Goal: Entertainment & Leisure: Consume media (video, audio)

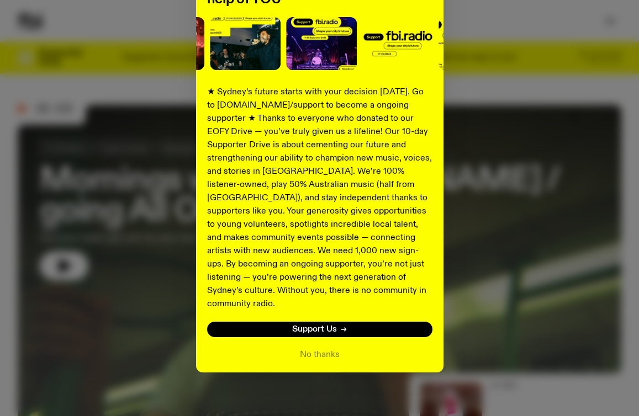
scroll to position [130, 0]
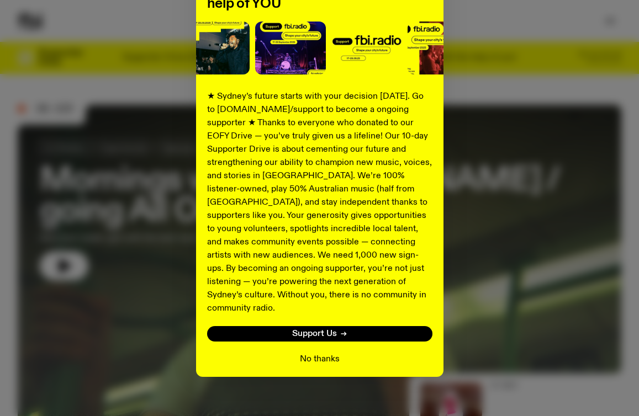
click at [305, 353] on button "No thanks" at bounding box center [320, 359] width 40 height 13
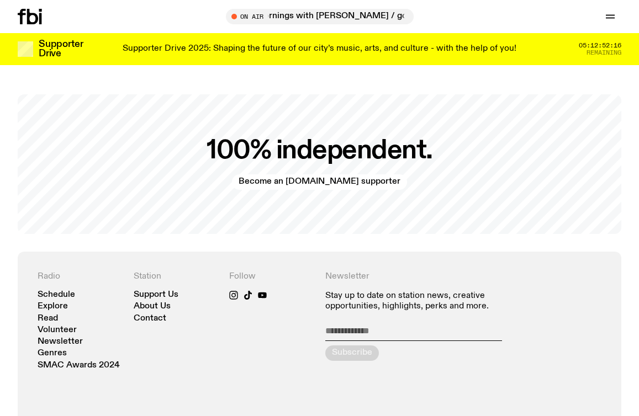
scroll to position [2006, 0]
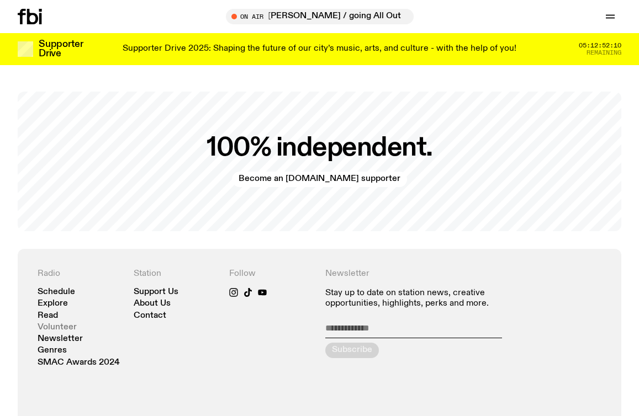
click at [61, 324] on link "Volunteer" at bounding box center [57, 328] width 39 height 8
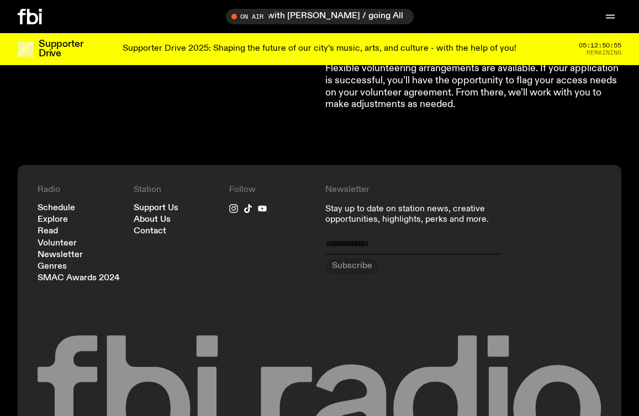
scroll to position [1065, 0]
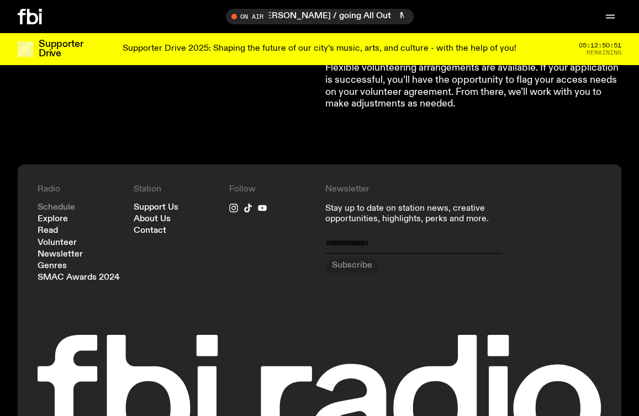
click at [57, 204] on link "Schedule" at bounding box center [57, 208] width 38 height 8
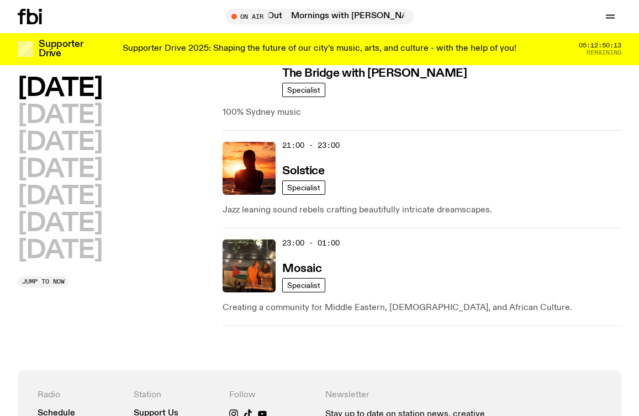
scroll to position [761, 0]
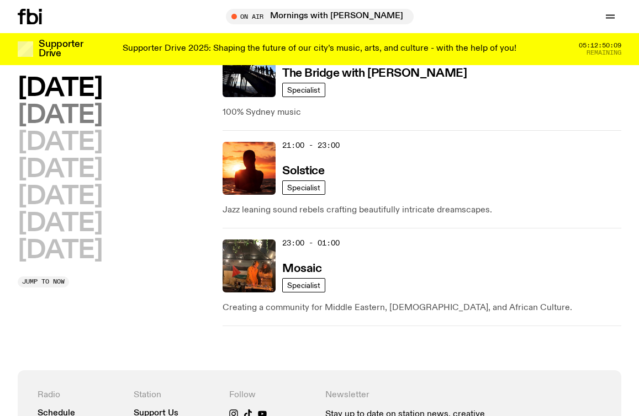
click at [55, 119] on h2 "[DATE]" at bounding box center [60, 115] width 84 height 25
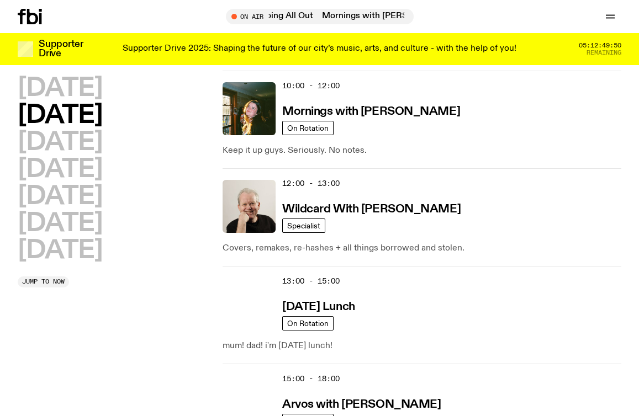
scroll to position [232, 0]
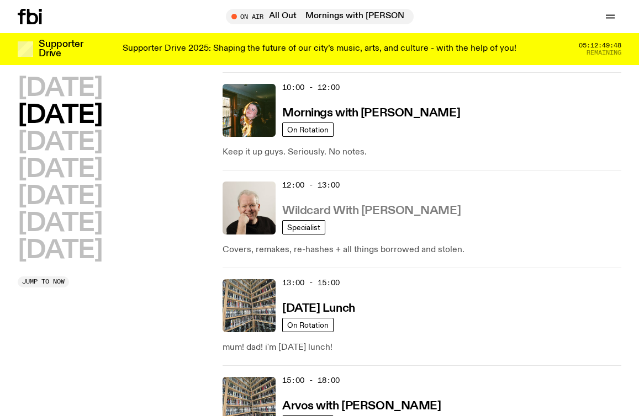
click at [380, 210] on h3 "Wildcard With [PERSON_NAME]" at bounding box center [371, 211] width 178 height 12
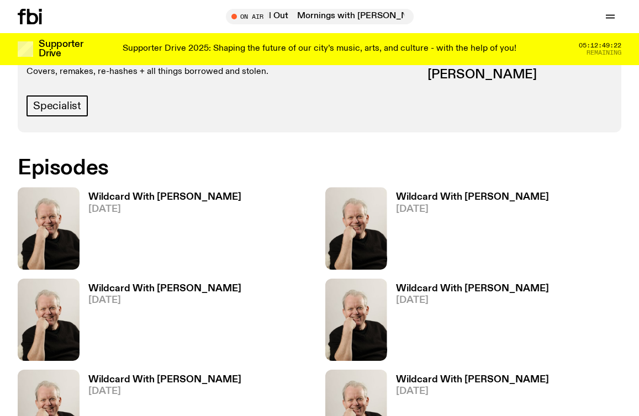
scroll to position [477, 0]
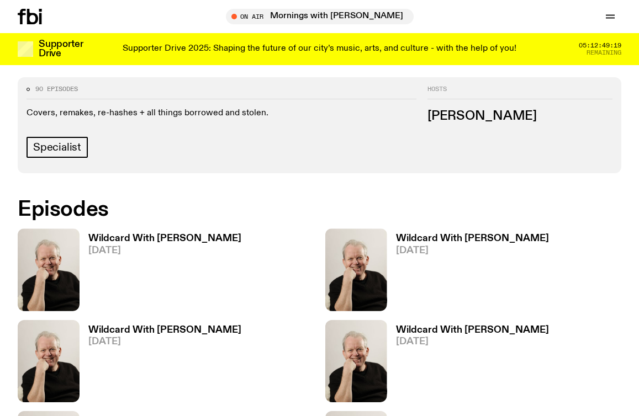
click at [421, 234] on h3 "Wildcard With [PERSON_NAME]" at bounding box center [472, 238] width 153 height 9
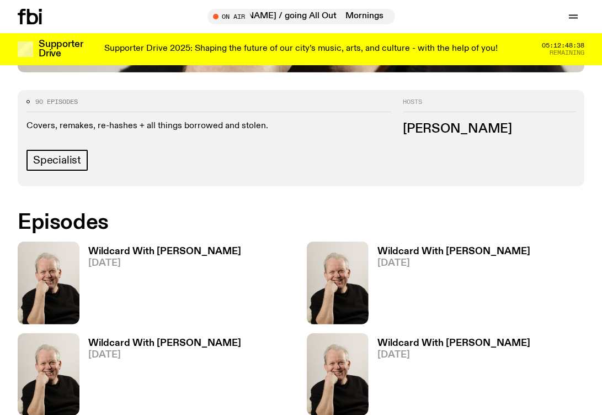
scroll to position [444, 0]
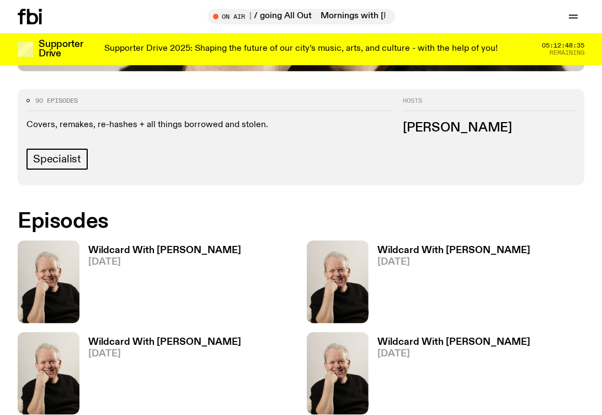
click at [165, 250] on h3 "Wildcard With [PERSON_NAME]" at bounding box center [164, 250] width 153 height 9
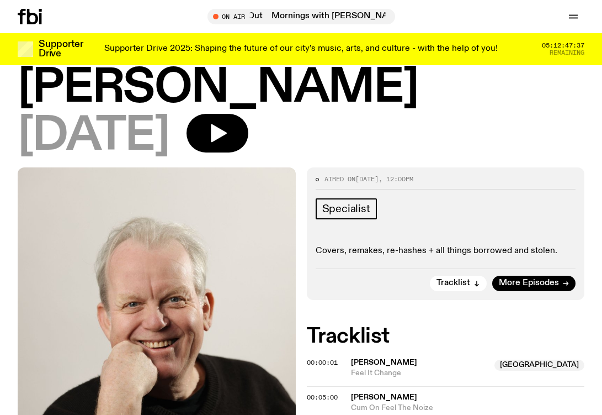
scroll to position [76, 0]
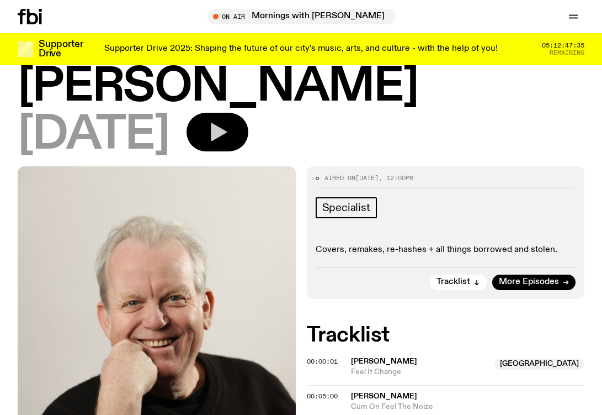
click at [227, 134] on icon "button" at bounding box center [219, 132] width 16 height 18
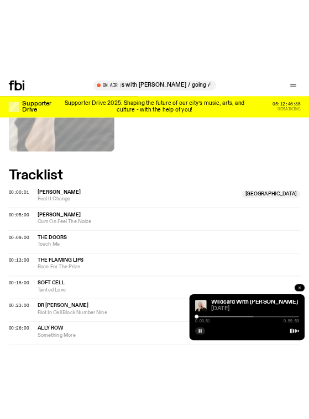
scroll to position [338, 0]
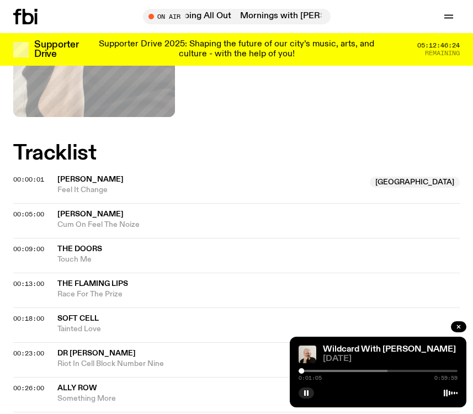
click at [307, 373] on div "0:01:05 0:59:59" at bounding box center [378, 374] width 159 height 13
click at [307, 373] on div "0:01:06 0:59:59" at bounding box center [378, 374] width 159 height 13
click at [306, 371] on div at bounding box center [308, 371] width 159 height 2
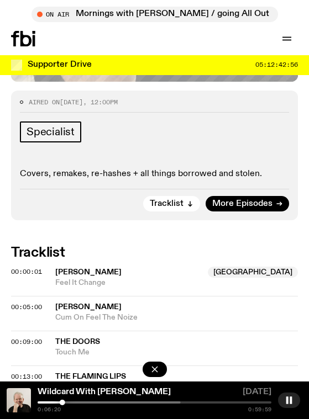
scroll to position [475, 0]
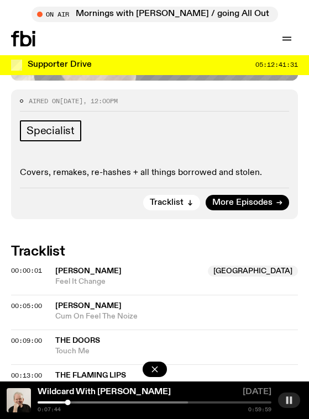
click at [290, 401] on rect "button" at bounding box center [290, 399] width 2 height 7
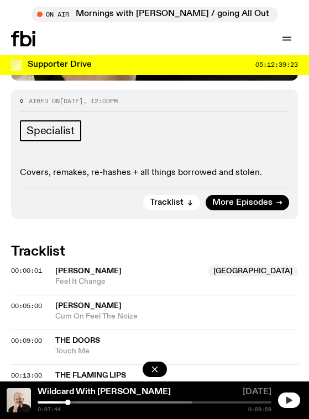
click at [284, 399] on button "button" at bounding box center [289, 400] width 22 height 15
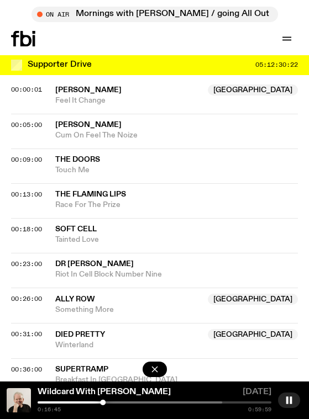
scroll to position [657, 0]
click at [108, 404] on div "0:16:48 0:59:59" at bounding box center [155, 406] width 234 height 11
click at [109, 401] on div at bounding box center [105, 402] width 234 height 2
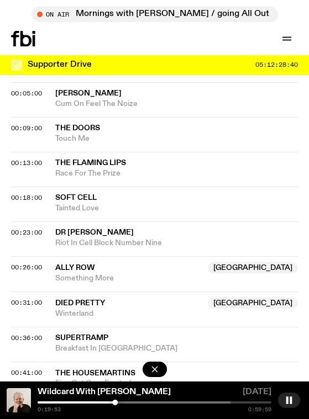
scroll to position [692, 0]
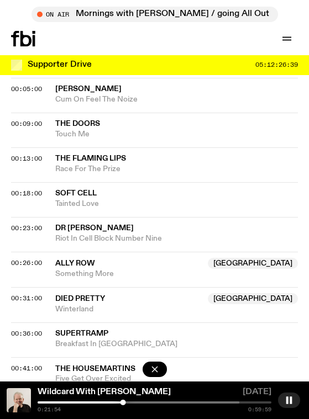
click at [131, 403] on div at bounding box center [123, 402] width 234 height 2
click at [138, 402] on div at bounding box center [136, 402] width 234 height 2
click at [144, 402] on div at bounding box center [145, 402] width 234 height 2
click at [149, 402] on div at bounding box center [152, 402] width 234 height 2
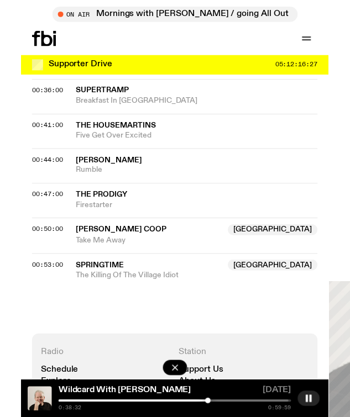
scroll to position [935, 0]
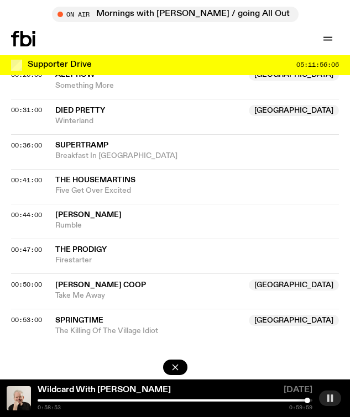
click at [331, 397] on rect "button" at bounding box center [331, 397] width 2 height 7
click at [330, 398] on icon "button" at bounding box center [330, 397] width 6 height 7
click at [328, 395] on icon "button" at bounding box center [329, 398] width 9 height 9
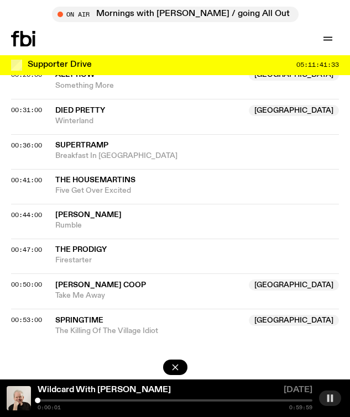
click at [335, 396] on button "button" at bounding box center [330, 397] width 22 height 15
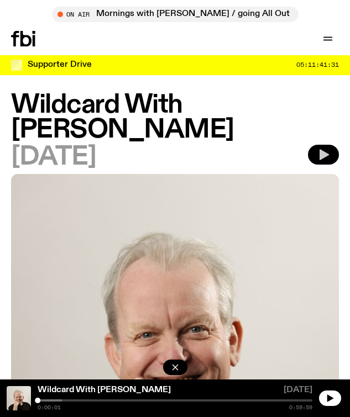
scroll to position [0, 0]
click at [328, 40] on icon "button" at bounding box center [327, 40] width 9 height 0
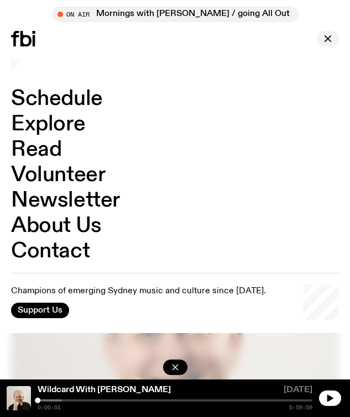
click at [326, 38] on icon "button" at bounding box center [327, 38] width 6 height 6
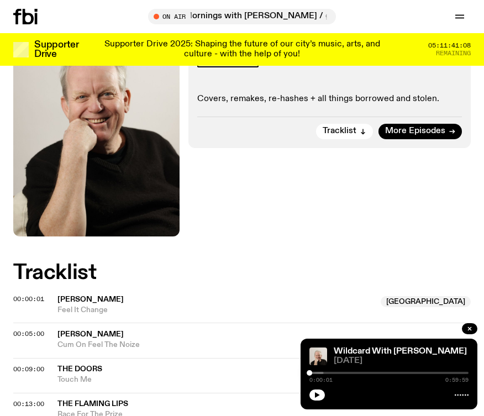
scroll to position [225, 0]
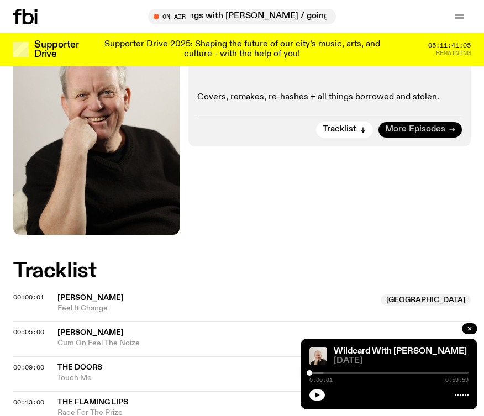
click at [411, 129] on span "More Episodes" at bounding box center [415, 129] width 60 height 8
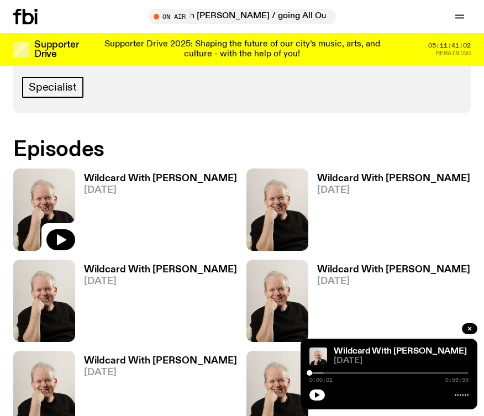
scroll to position [527, 0]
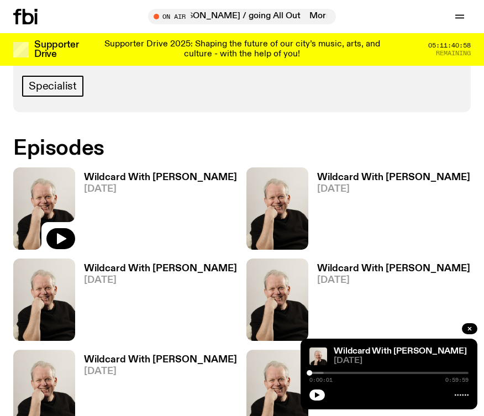
click at [154, 270] on h3 "Wildcard With [PERSON_NAME]" at bounding box center [160, 268] width 153 height 9
